Goal: Go to known website: Go to known website

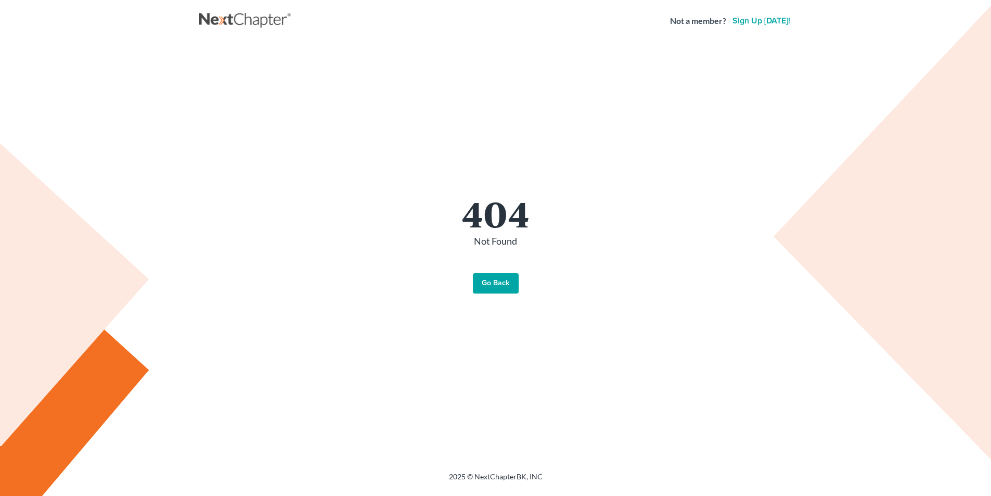
click at [484, 270] on div "404 Not Found Go Back" at bounding box center [496, 244] width 572 height 99
click at [489, 297] on div "404 Not Found Go Back" at bounding box center [495, 244] width 593 height 404
click at [499, 283] on link "Go Back" at bounding box center [496, 283] width 46 height 21
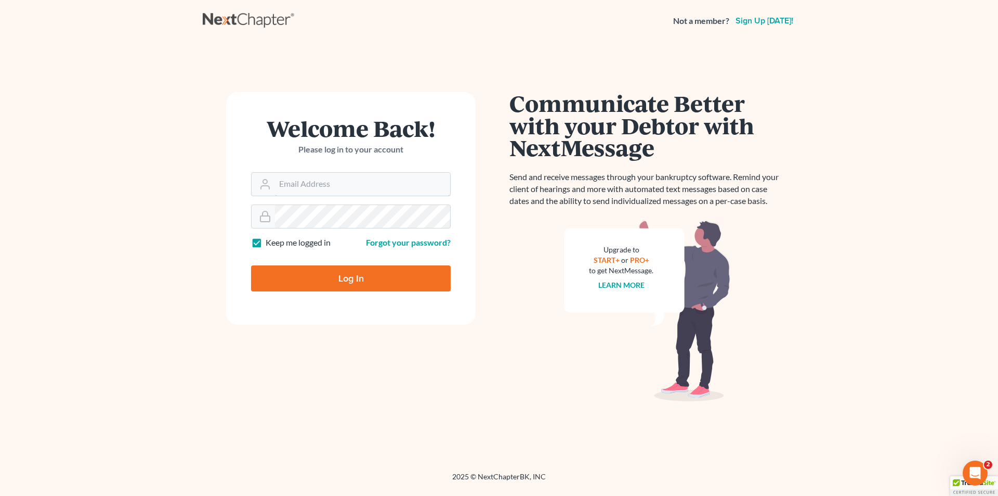
type input "ykim@consumerlawattorneys.com"
click at [339, 276] on input "Log In" at bounding box center [351, 278] width 200 height 26
type input "Thinking..."
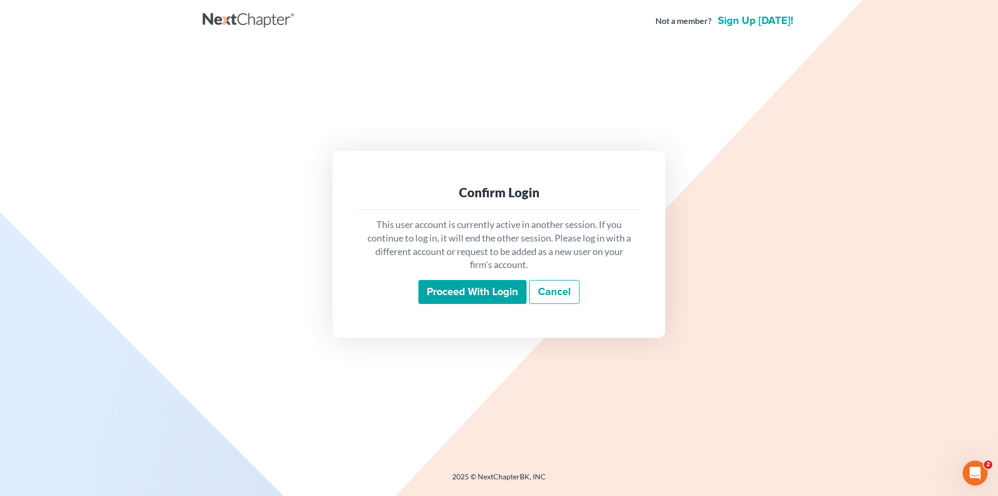
click at [491, 287] on input "Proceed with login" at bounding box center [473, 292] width 108 height 24
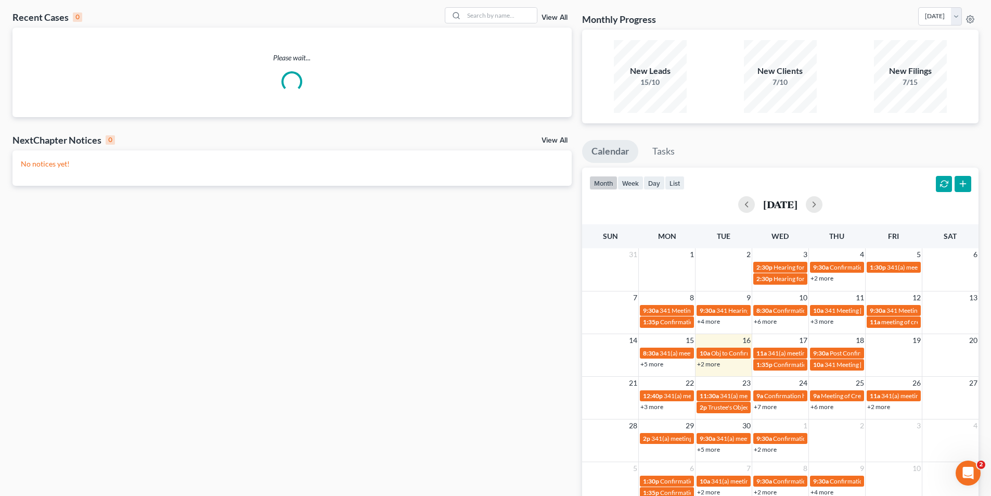
scroll to position [52, 0]
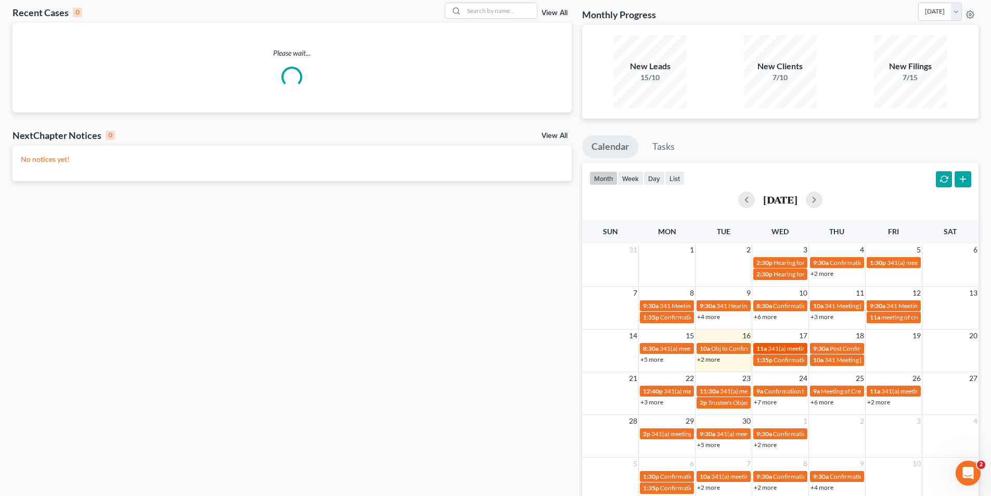
click at [768, 348] on span "341(a) meeting for Felipe Alvarado-Garcia & Karina Alvarado" at bounding box center [845, 348] width 155 height 8
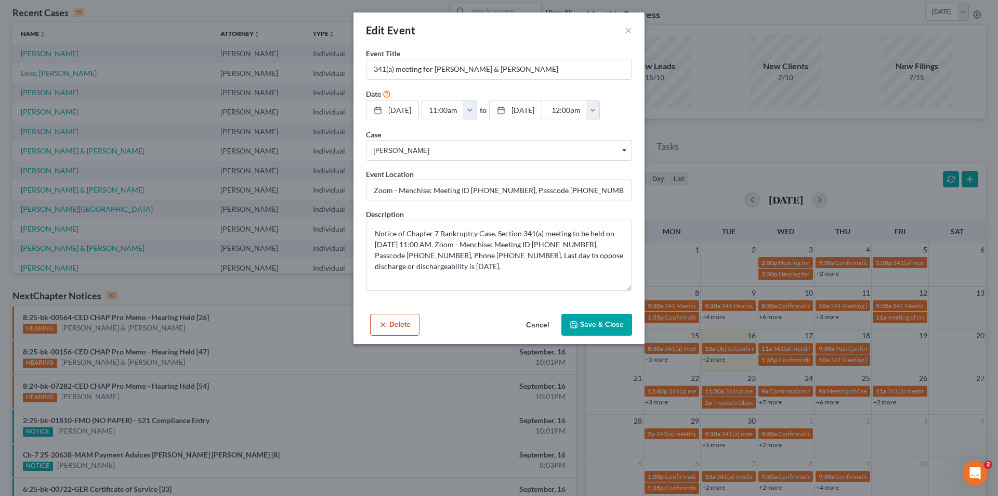
click at [543, 327] on button "Cancel" at bounding box center [538, 325] width 40 height 21
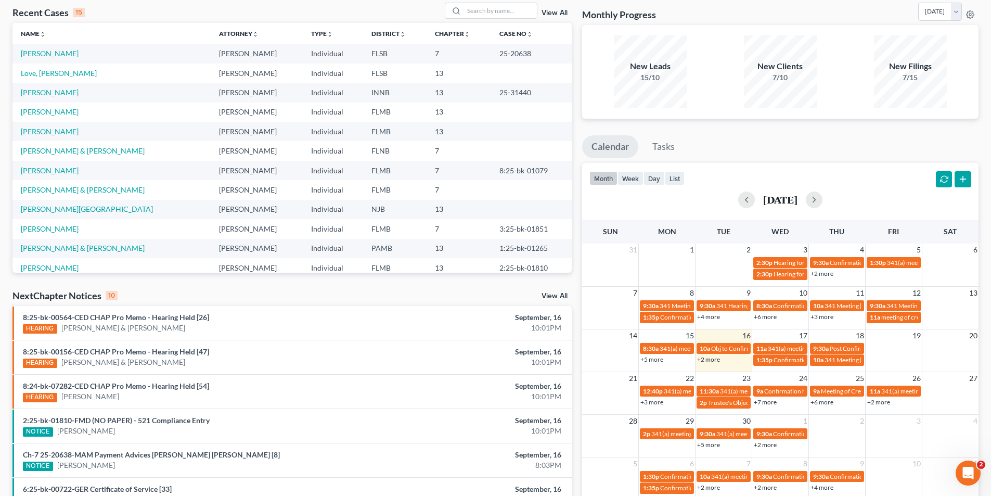
click at [705, 360] on link "+2 more" at bounding box center [708, 359] width 23 height 8
